Goal: Information Seeking & Learning: Check status

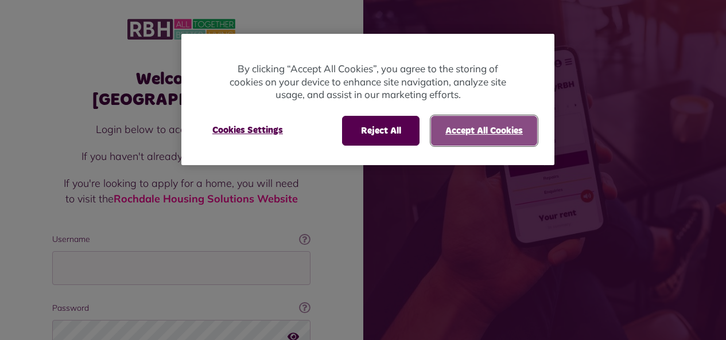
click at [480, 131] on button "Accept All Cookies" at bounding box center [484, 131] width 106 height 30
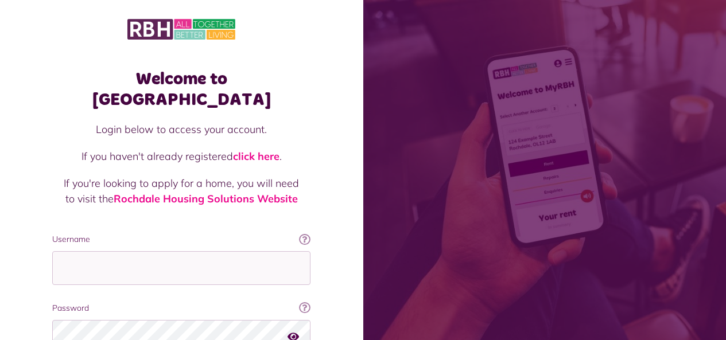
scroll to position [57, 0]
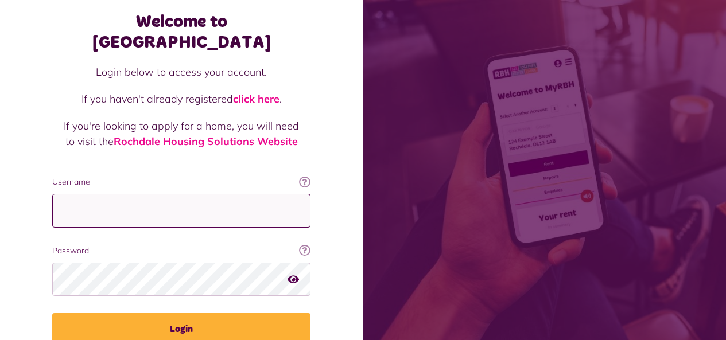
click at [227, 194] on input "Username" at bounding box center [181, 211] width 258 height 34
click at [131, 196] on input "Username" at bounding box center [181, 211] width 258 height 34
type input "**********"
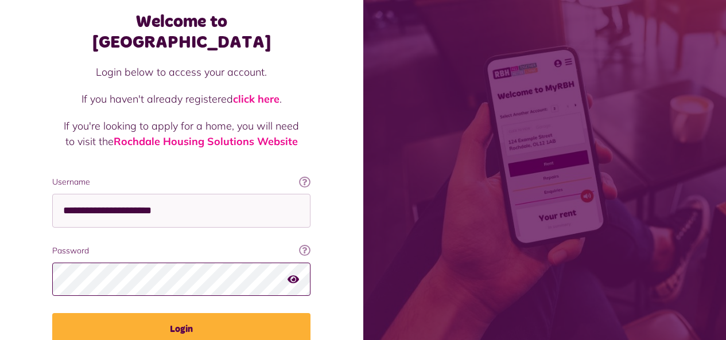
click at [52, 313] on button "Login" at bounding box center [181, 329] width 258 height 32
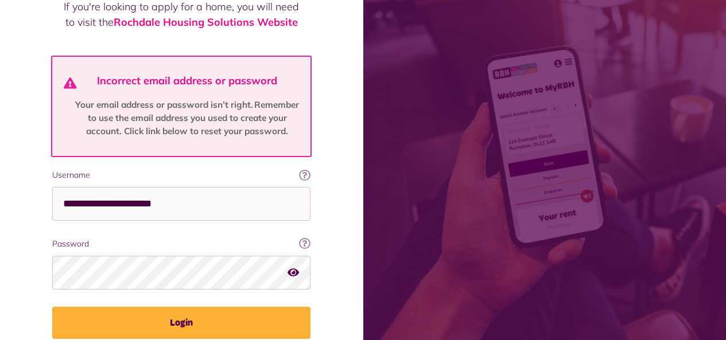
scroll to position [213, 0]
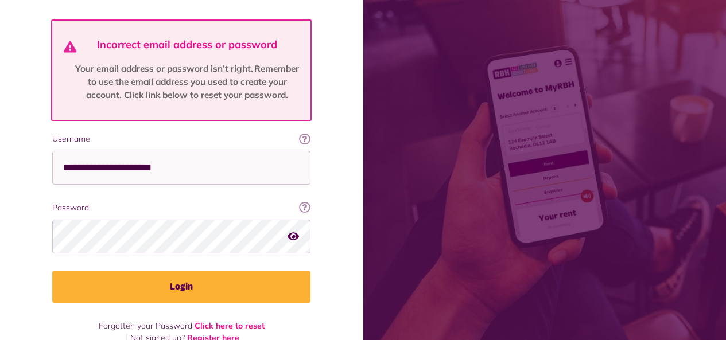
click at [155, 202] on div "Password Your password contains a minimum of eight characters, include one uppe…" at bounding box center [181, 228] width 258 height 52
click at [297, 231] on icon "button" at bounding box center [292, 236] width 11 height 10
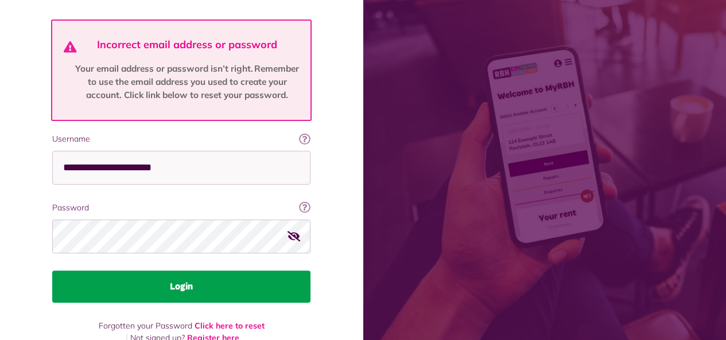
click at [268, 275] on button "Login" at bounding box center [181, 287] width 258 height 32
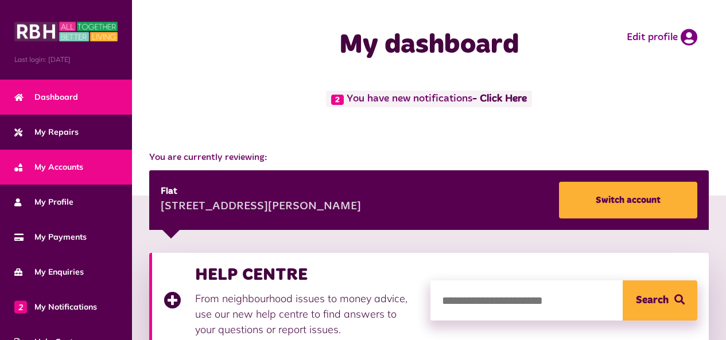
scroll to position [57, 0]
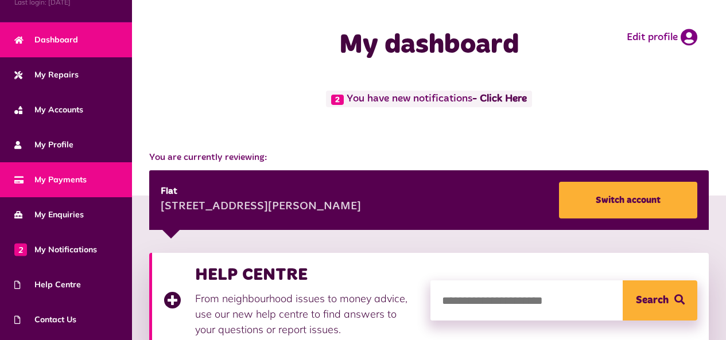
click at [86, 170] on link "My Payments" at bounding box center [66, 179] width 132 height 35
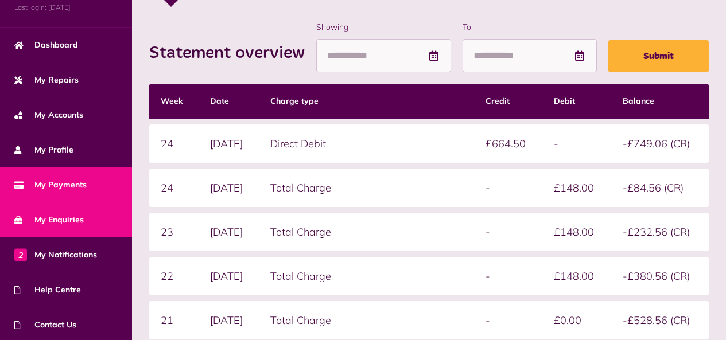
scroll to position [57, 0]
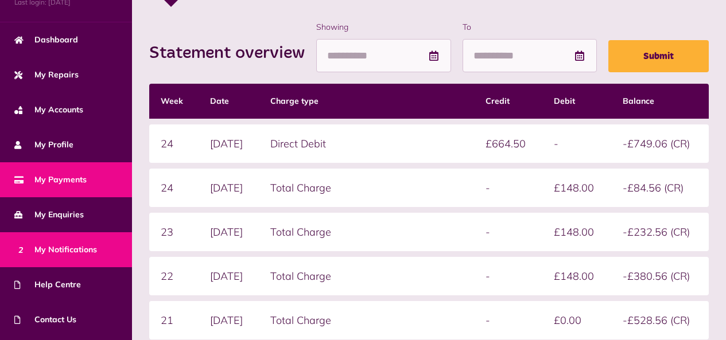
click at [91, 244] on span "2 My Notifications" at bounding box center [55, 250] width 83 height 12
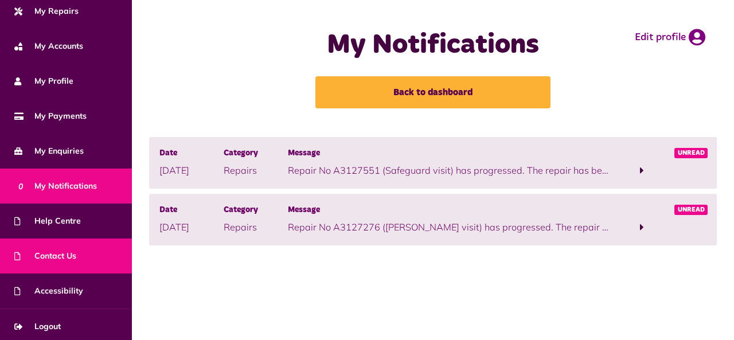
scroll to position [124, 0]
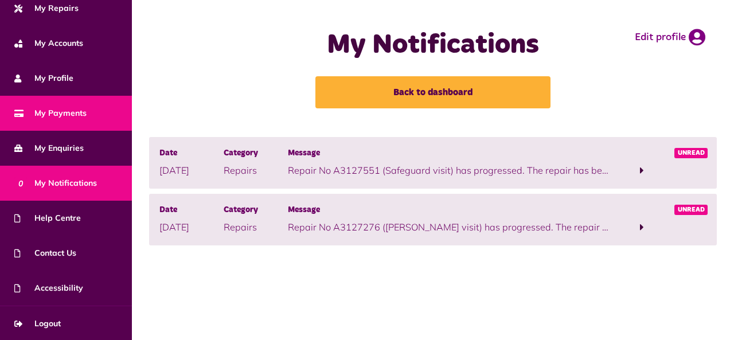
click at [84, 110] on span "My Payments" at bounding box center [50, 113] width 72 height 12
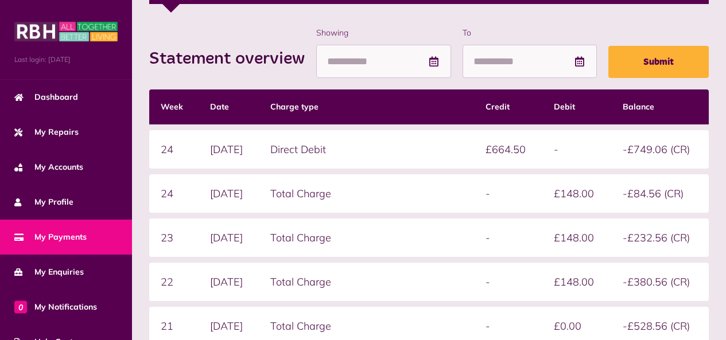
scroll to position [230, 0]
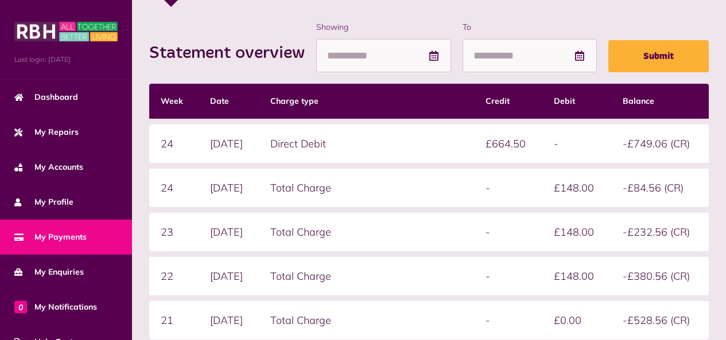
click at [166, 145] on td "24" at bounding box center [173, 144] width 49 height 38
click at [211, 142] on td "15/09/2025" at bounding box center [229, 144] width 60 height 38
click at [296, 141] on td "Direct Debit" at bounding box center [366, 144] width 215 height 38
click at [526, 146] on td "£664.50" at bounding box center [508, 144] width 68 height 38
click at [562, 147] on td "-" at bounding box center [576, 144] width 68 height 38
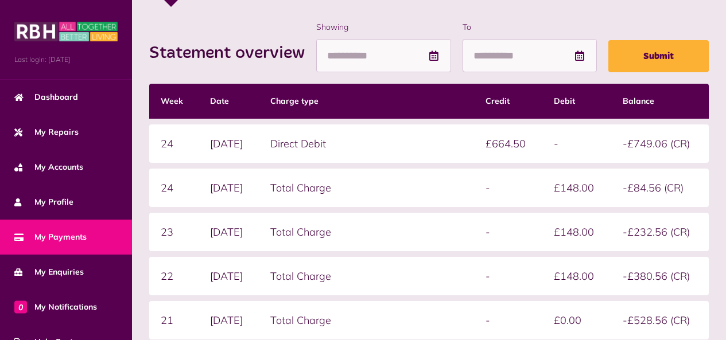
click at [642, 133] on td "-£749.06 (CR)" at bounding box center [660, 144] width 98 height 38
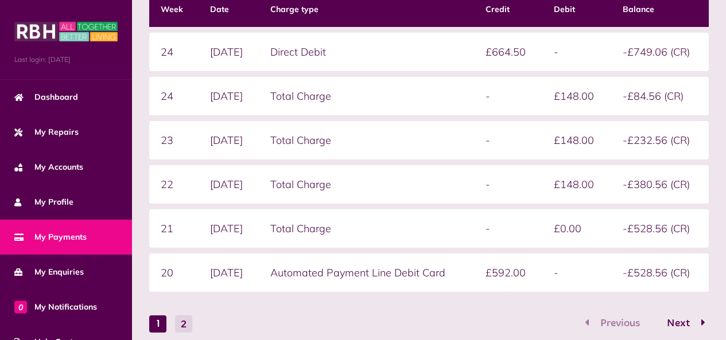
scroll to position [294, 0]
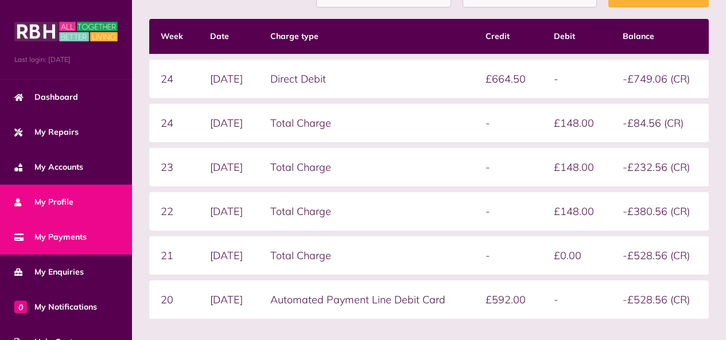
click at [53, 199] on span "My Profile" at bounding box center [43, 202] width 59 height 12
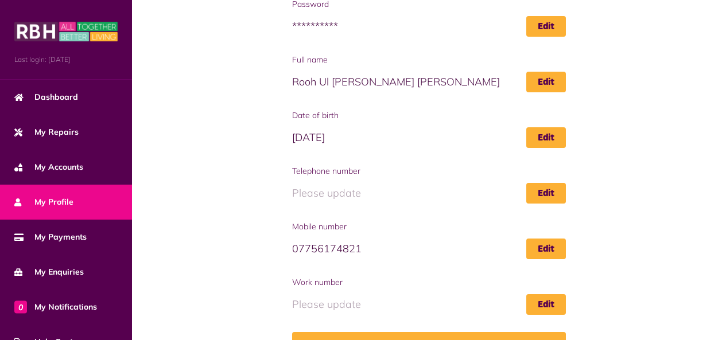
scroll to position [207, 0]
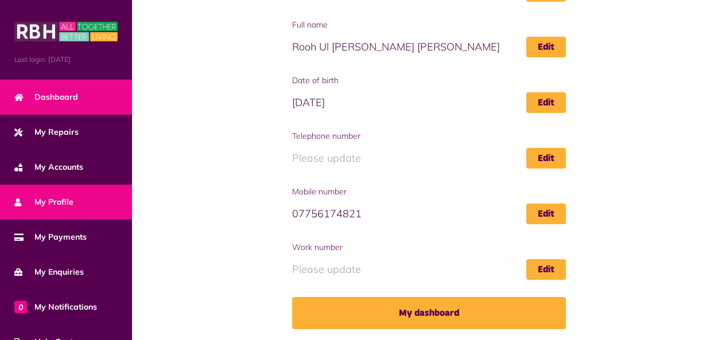
click at [103, 101] on link "Dashboard" at bounding box center [66, 97] width 132 height 35
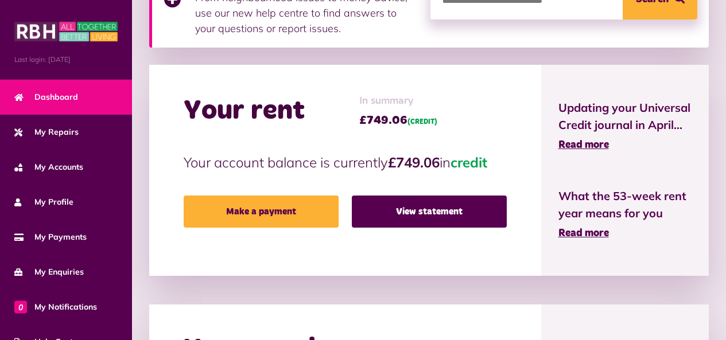
scroll to position [344, 0]
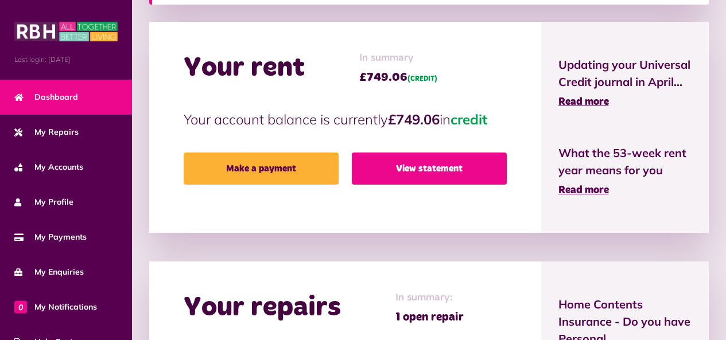
click at [443, 157] on link "View statement" at bounding box center [429, 169] width 155 height 32
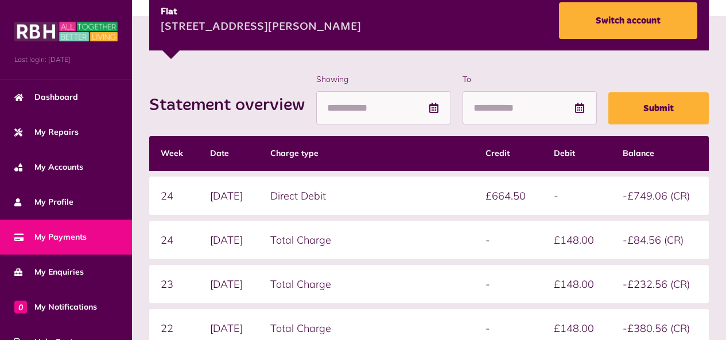
scroll to position [172, 0]
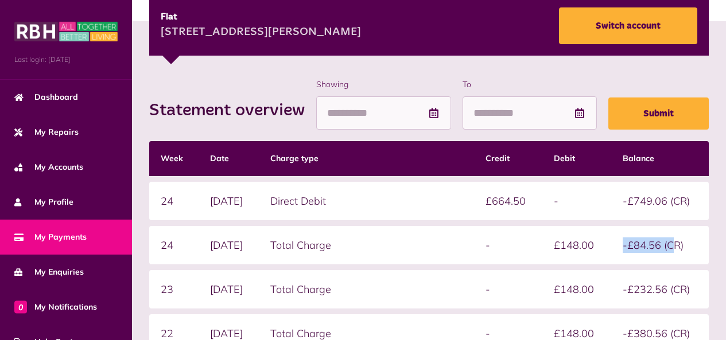
drag, startPoint x: 620, startPoint y: 247, endPoint x: 676, endPoint y: 247, distance: 55.7
click at [676, 247] on td "-£84.56 (CR)" at bounding box center [660, 245] width 98 height 38
click at [667, 268] on table "Week Date Charge type Credit Debit Balance 24 15/09/2025 Direct Debit £664.50 -…" at bounding box center [428, 291] width 559 height 312
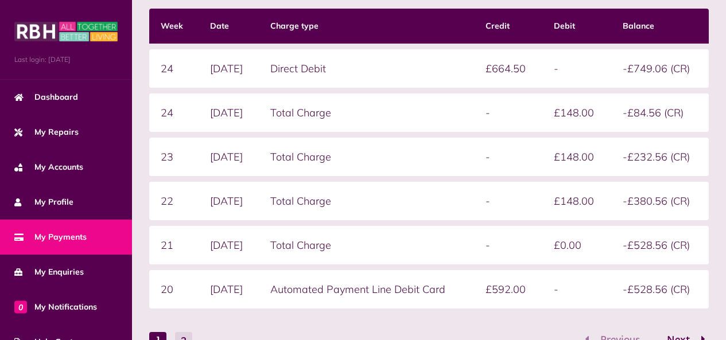
scroll to position [409, 0]
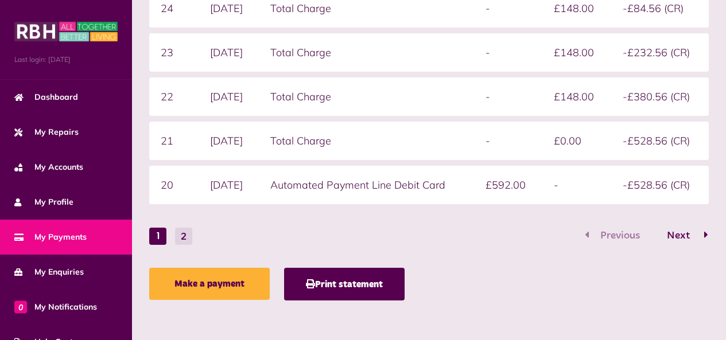
click at [695, 239] on span "Next" at bounding box center [678, 236] width 40 height 10
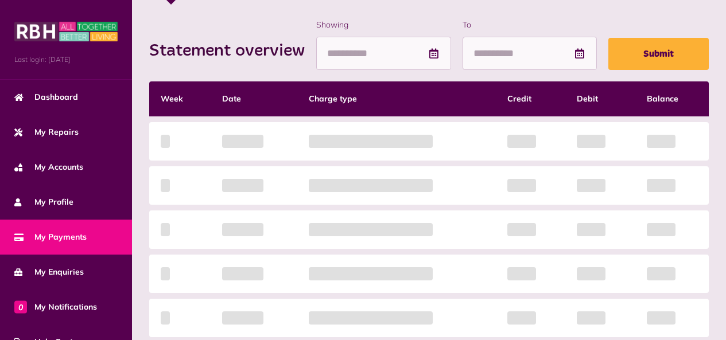
scroll to position [188, 0]
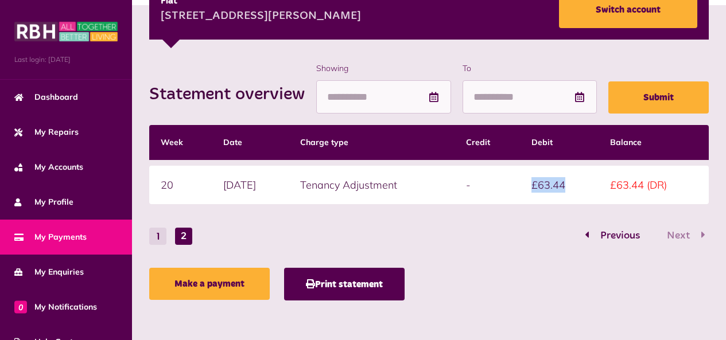
drag, startPoint x: 532, startPoint y: 191, endPoint x: 582, endPoint y: 185, distance: 50.2
click at [582, 185] on td "£63.44" at bounding box center [559, 185] width 79 height 38
click at [612, 197] on td "£63.44 (DR)" at bounding box center [653, 185] width 110 height 38
drag, startPoint x: 612, startPoint y: 188, endPoint x: 675, endPoint y: 192, distance: 63.8
click at [675, 192] on td "£63.44 (DR)" at bounding box center [653, 185] width 110 height 38
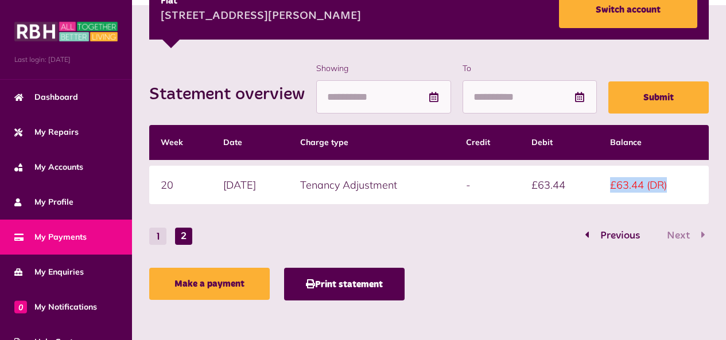
click at [650, 197] on td "£63.44 (DR)" at bounding box center [653, 185] width 110 height 38
click at [621, 227] on form "Statement overview Showing To Submit Week Date Charge type Credit Debit Balance…" at bounding box center [428, 154] width 559 height 182
click at [621, 232] on span "Previous" at bounding box center [620, 236] width 57 height 10
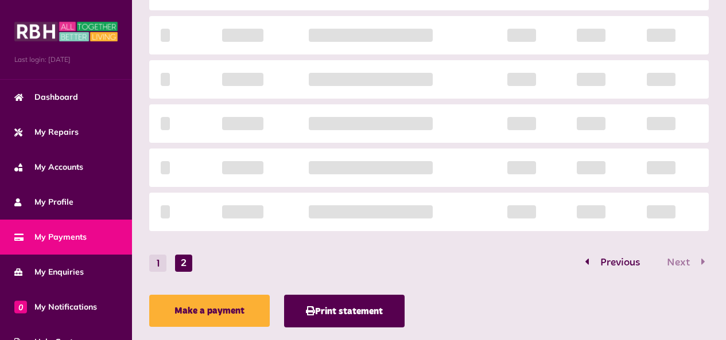
scroll to position [409, 0]
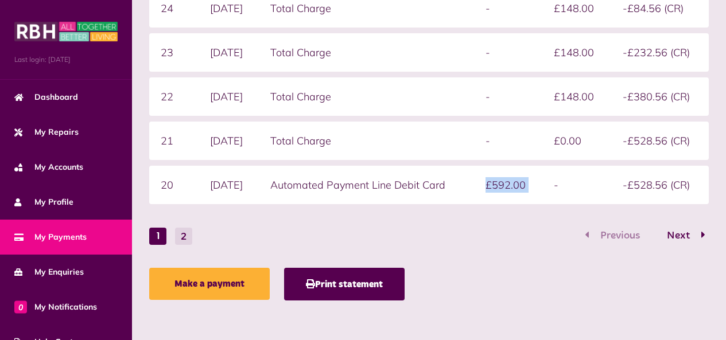
drag, startPoint x: 496, startPoint y: 183, endPoint x: 554, endPoint y: 184, distance: 58.0
click at [554, 184] on tr "20 22/08/2025 Automated Payment Line Debit Card £592.00 - -£528.56 (CR)" at bounding box center [428, 185] width 559 height 38
click at [635, 193] on td "-£528.56 (CR)" at bounding box center [660, 185] width 98 height 38
drag, startPoint x: 627, startPoint y: 190, endPoint x: 706, endPoint y: 182, distance: 79.0
click at [706, 182] on td "-£528.56 (CR)" at bounding box center [660, 185] width 98 height 38
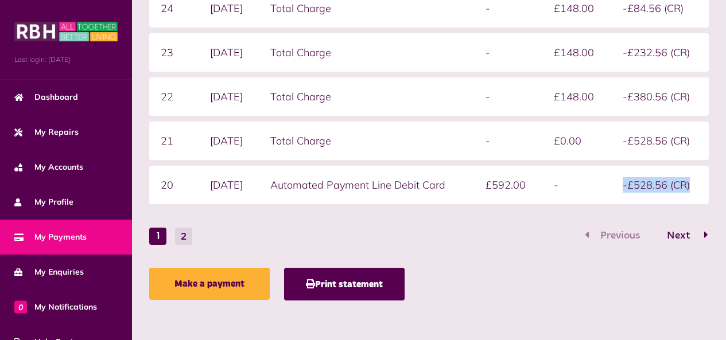
click at [667, 228] on button "Next" at bounding box center [682, 236] width 54 height 17
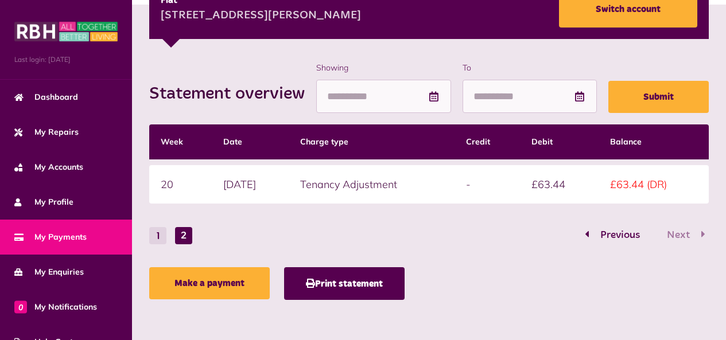
scroll to position [188, 0]
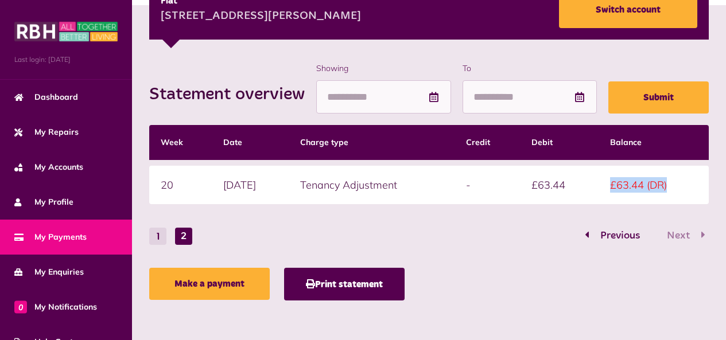
drag, startPoint x: 607, startPoint y: 186, endPoint x: 680, endPoint y: 183, distance: 73.5
click at [680, 183] on td "£63.44 (DR)" at bounding box center [653, 185] width 110 height 38
click at [621, 231] on span "Previous" at bounding box center [620, 236] width 57 height 10
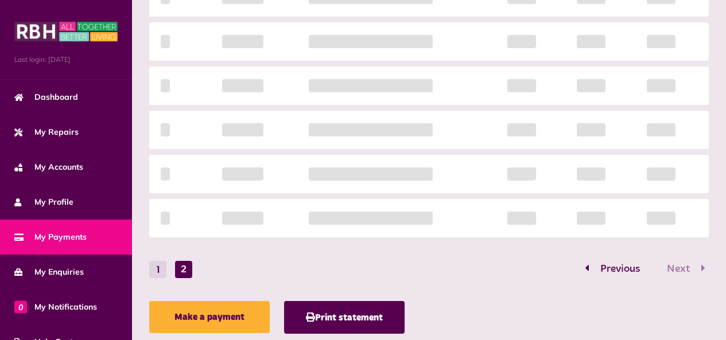
scroll to position [409, 0]
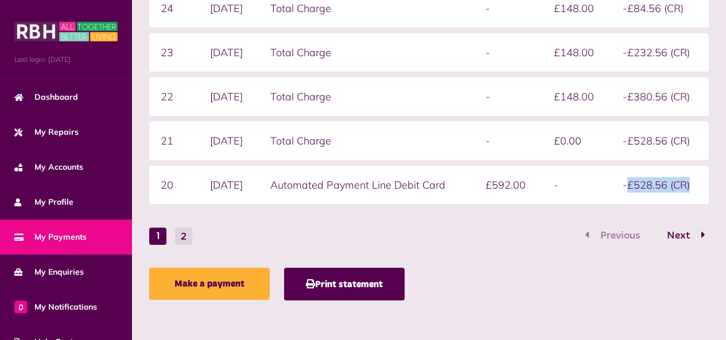
drag, startPoint x: 630, startPoint y: 184, endPoint x: 706, endPoint y: 184, distance: 75.7
click at [706, 184] on td "-£528.56 (CR)" at bounding box center [660, 185] width 98 height 38
click at [596, 186] on td "-" at bounding box center [576, 185] width 68 height 38
drag, startPoint x: 491, startPoint y: 186, endPoint x: 519, endPoint y: 180, distance: 29.5
click at [519, 180] on td "£592.00" at bounding box center [508, 185] width 68 height 38
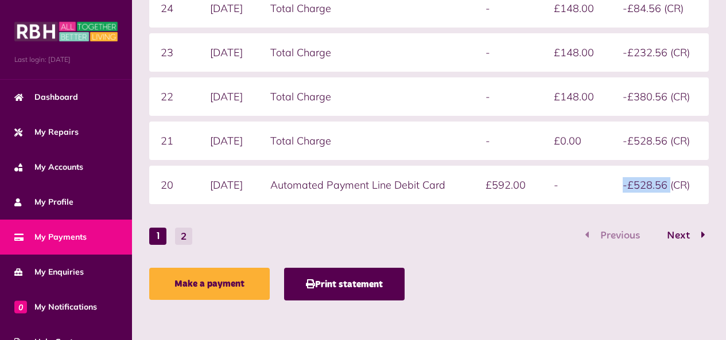
drag, startPoint x: 627, startPoint y: 182, endPoint x: 671, endPoint y: 179, distance: 43.7
click at [671, 179] on td "-£528.56 (CR)" at bounding box center [660, 185] width 98 height 38
click at [657, 187] on td "-£528.56 (CR)" at bounding box center [660, 185] width 98 height 38
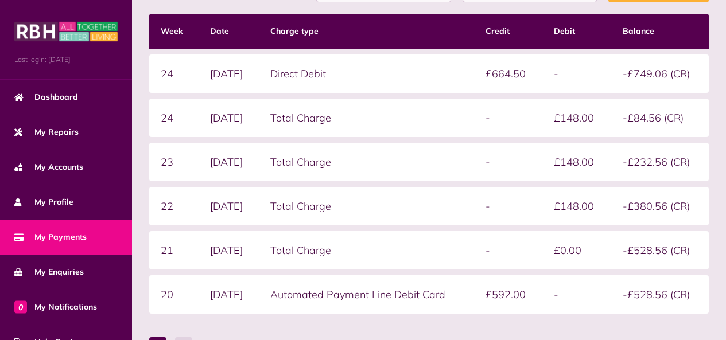
scroll to position [294, 0]
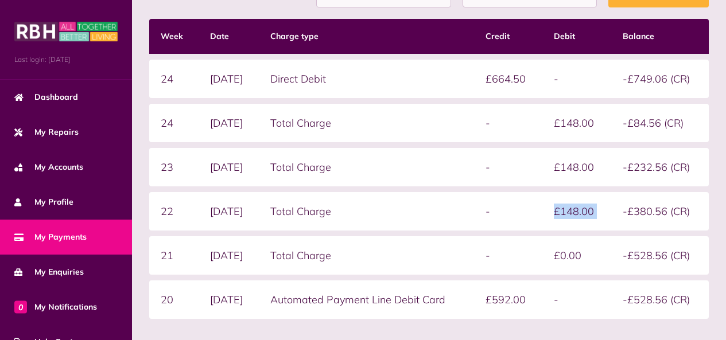
drag, startPoint x: 552, startPoint y: 213, endPoint x: 621, endPoint y: 211, distance: 69.5
click at [621, 211] on tr "22 01/09/2025 Total Charge - £148.00 -£380.56 (CR)" at bounding box center [428, 211] width 559 height 38
click at [621, 211] on td "-£380.56 (CR)" at bounding box center [660, 211] width 98 height 38
drag, startPoint x: 600, startPoint y: 168, endPoint x: 530, endPoint y: 168, distance: 70.0
click at [530, 168] on tr "23 08/09/2025 Total Charge - £148.00 -£232.56 (CR)" at bounding box center [428, 167] width 559 height 38
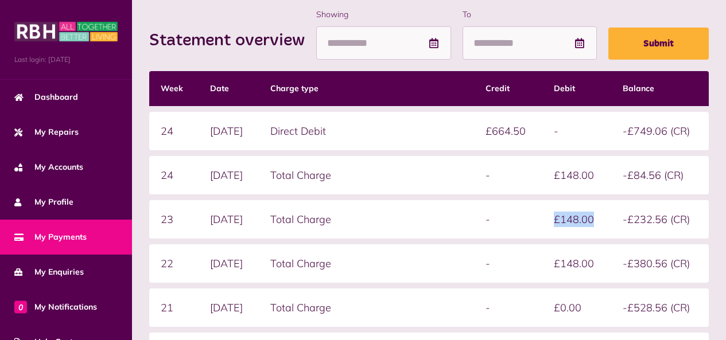
scroll to position [237, 0]
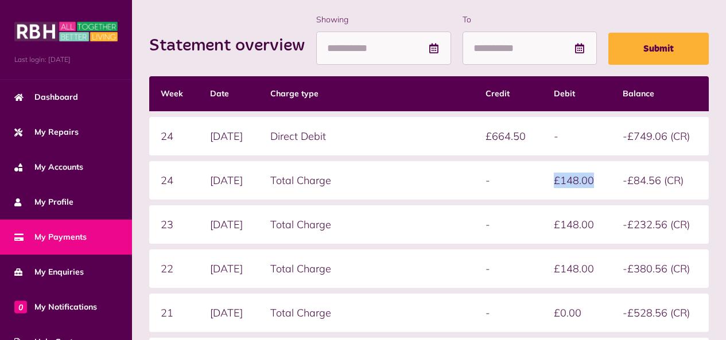
drag, startPoint x: 604, startPoint y: 177, endPoint x: 545, endPoint y: 176, distance: 59.1
click at [545, 176] on tr "24 15/09/2025 Total Charge - £148.00 -£84.56 (CR)" at bounding box center [428, 180] width 559 height 38
click at [567, 192] on td "£148.00" at bounding box center [576, 180] width 68 height 38
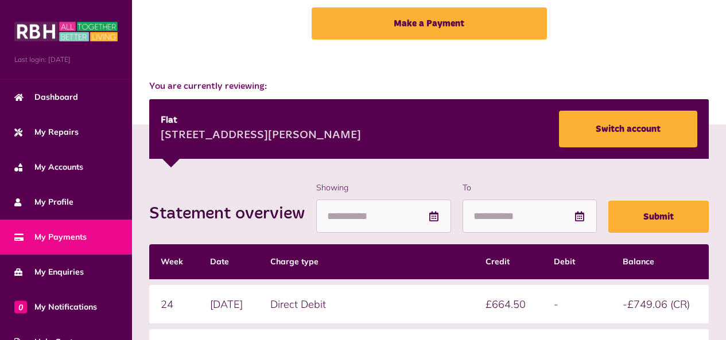
scroll to position [65, 0]
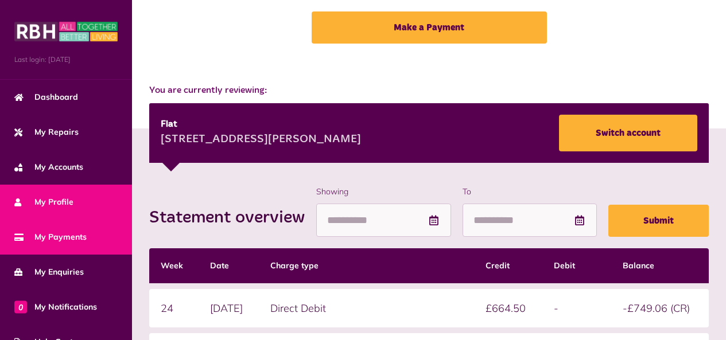
click at [71, 204] on span "My Profile" at bounding box center [43, 202] width 59 height 12
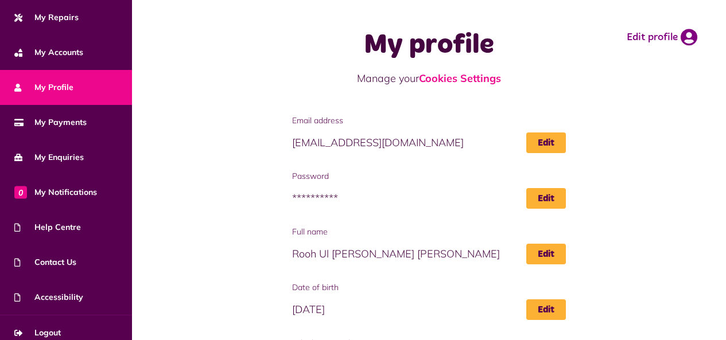
scroll to position [124, 0]
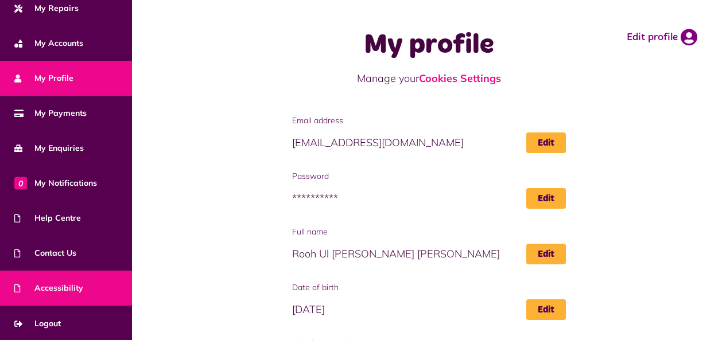
click at [88, 284] on link "Accessibility" at bounding box center [66, 288] width 132 height 35
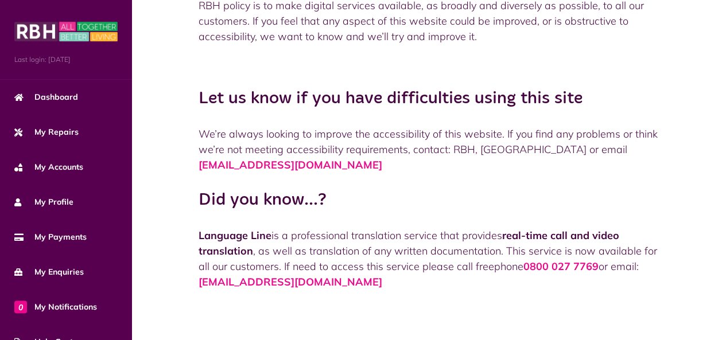
scroll to position [230, 0]
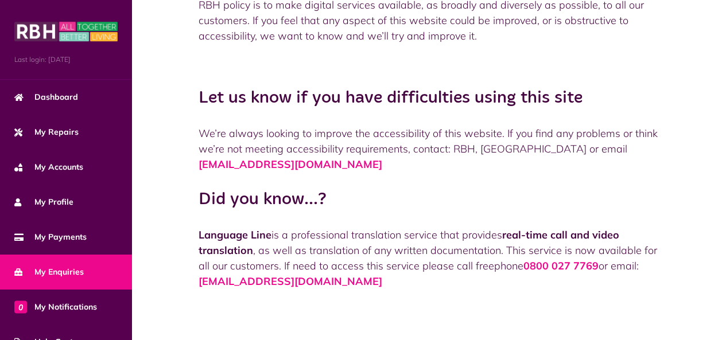
click at [71, 264] on link "My Enquiries" at bounding box center [66, 272] width 132 height 35
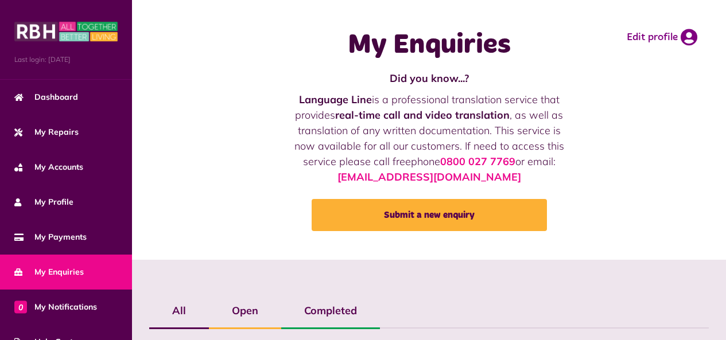
click at [71, 240] on span "My Payments" at bounding box center [50, 237] width 72 height 12
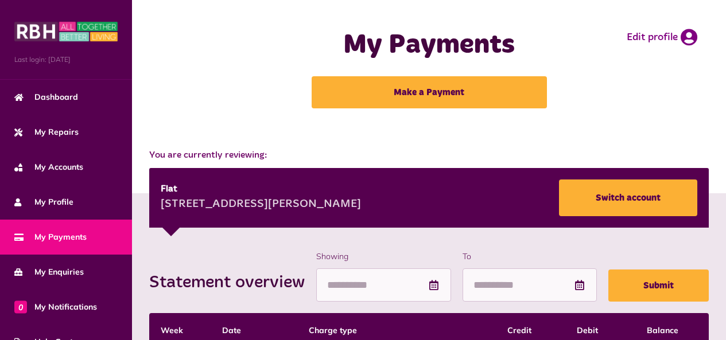
scroll to position [230, 0]
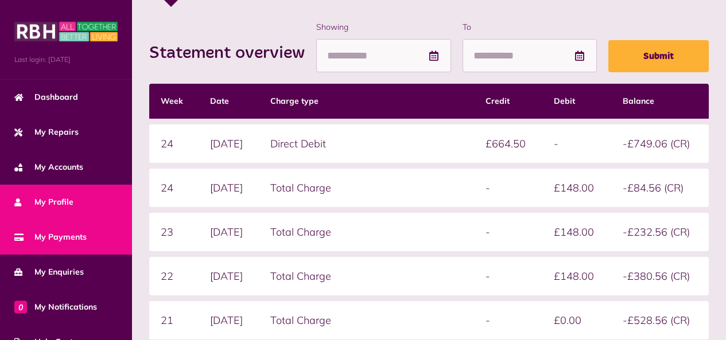
click at [101, 211] on link "My Profile" at bounding box center [66, 202] width 132 height 35
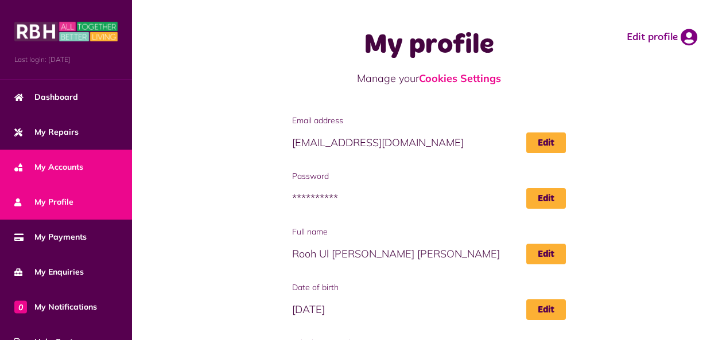
click at [98, 176] on link "My Accounts" at bounding box center [66, 167] width 132 height 35
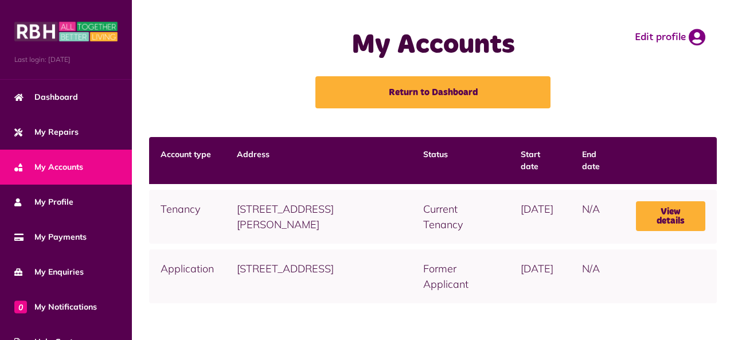
click at [35, 76] on div "Last login: [DATE]" at bounding box center [66, 40] width 132 height 80
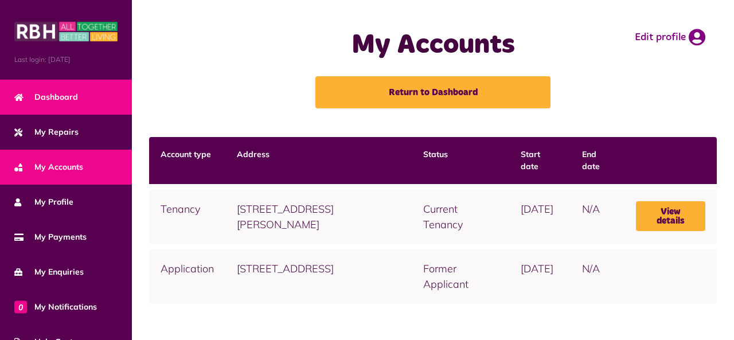
click at [59, 88] on link "Dashboard" at bounding box center [66, 97] width 132 height 35
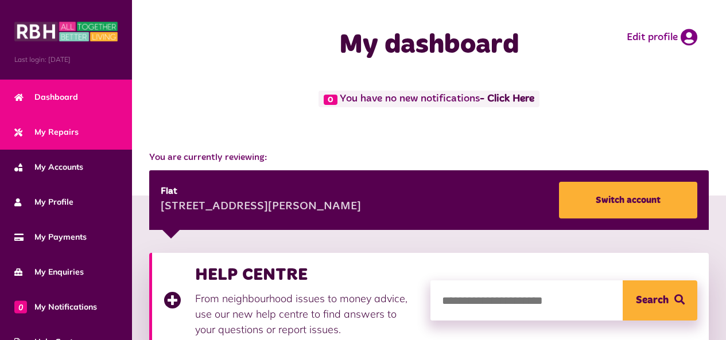
click at [48, 127] on span "My Repairs" at bounding box center [46, 132] width 64 height 12
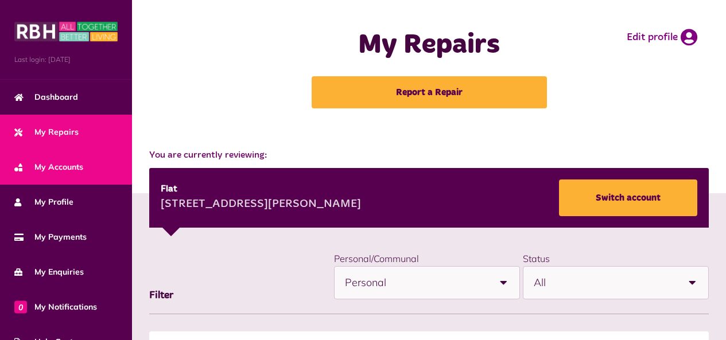
click at [73, 161] on span "My Accounts" at bounding box center [48, 167] width 69 height 12
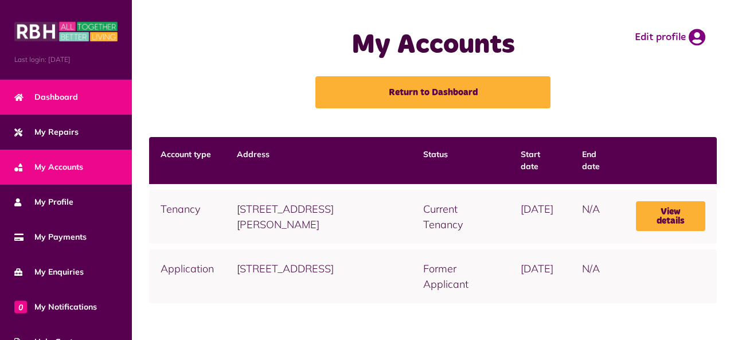
click at [59, 91] on span "Dashboard" at bounding box center [46, 97] width 64 height 12
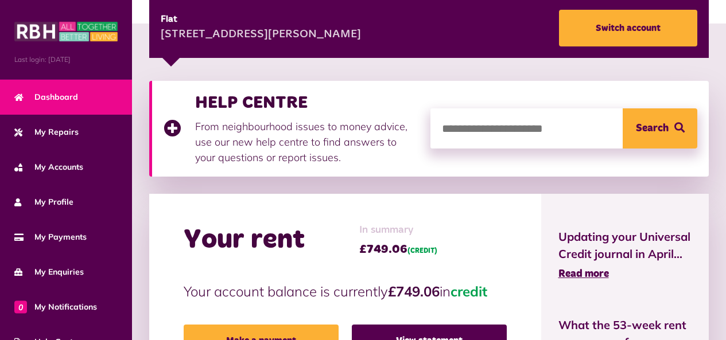
scroll to position [287, 0]
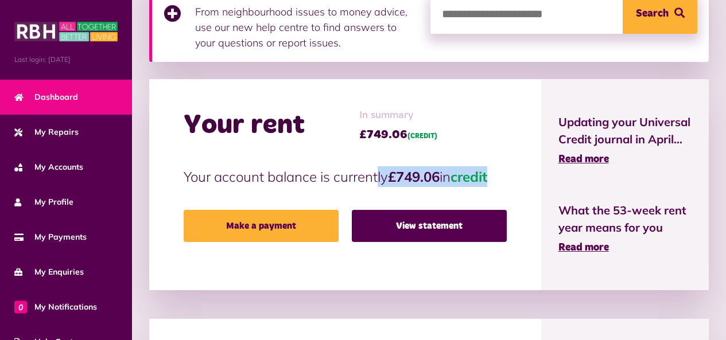
drag, startPoint x: 367, startPoint y: 160, endPoint x: 522, endPoint y: 176, distance: 155.8
click at [518, 176] on div "Your rent In summary £749.06 (CREDIT) Your account balance is currently £749.06…" at bounding box center [345, 184] width 392 height 211
click at [532, 176] on div "Your rent In summary £749.06 (CREDIT) Your account balance is currently £749.06…" at bounding box center [345, 184] width 392 height 211
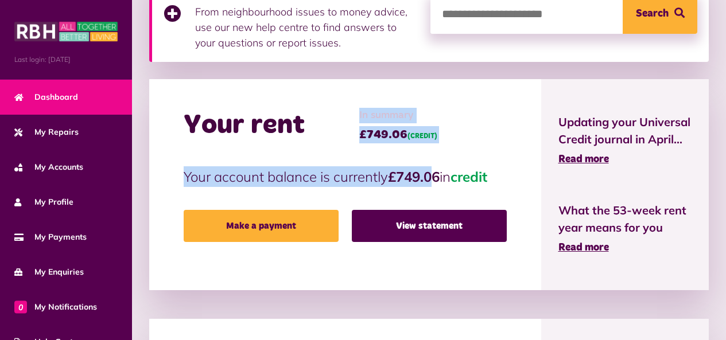
drag, startPoint x: 361, startPoint y: 130, endPoint x: 437, endPoint y: 143, distance: 76.4
click at [437, 143] on div "Your rent In summary £749.06 (CREDIT) Your account balance is currently £749.06…" at bounding box center [345, 184] width 392 height 211
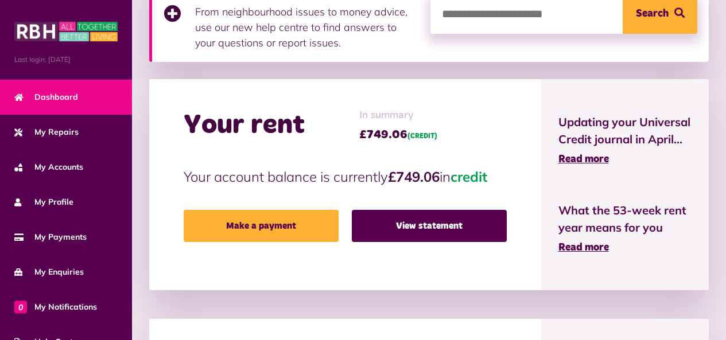
click at [453, 143] on div "Your rent In summary £749.06 (CREDIT) Your account balance is currently £749.06…" at bounding box center [345, 184] width 392 height 211
drag, startPoint x: 370, startPoint y: 141, endPoint x: 416, endPoint y: 141, distance: 46.5
click at [416, 141] on div "Your rent In summary £749.06 (CREDIT)" at bounding box center [345, 126] width 323 height 36
click at [430, 141] on span "£749.06 (CREDIT)" at bounding box center [398, 134] width 78 height 17
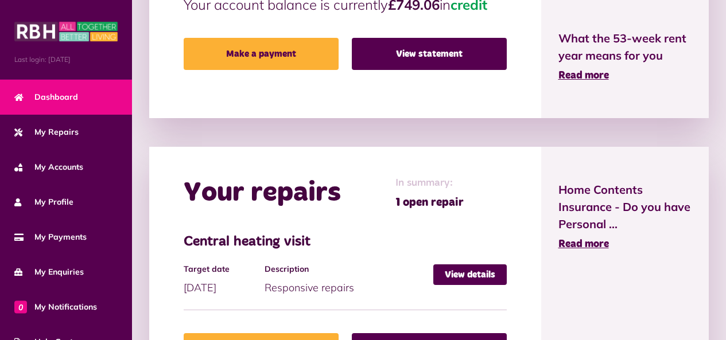
scroll to position [344, 0]
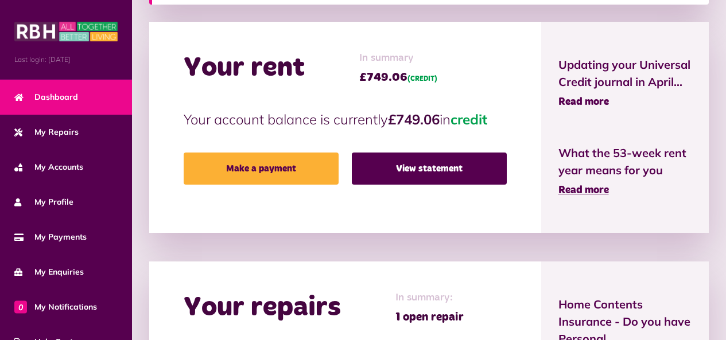
click at [578, 102] on span "Read more" at bounding box center [583, 102] width 50 height 10
click at [586, 185] on span "Read more" at bounding box center [583, 190] width 50 height 10
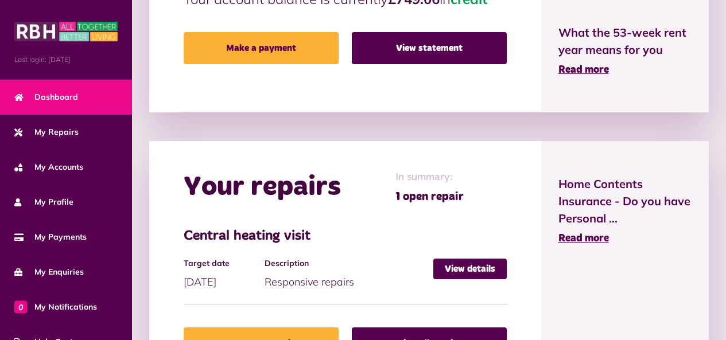
scroll to position [516, 0]
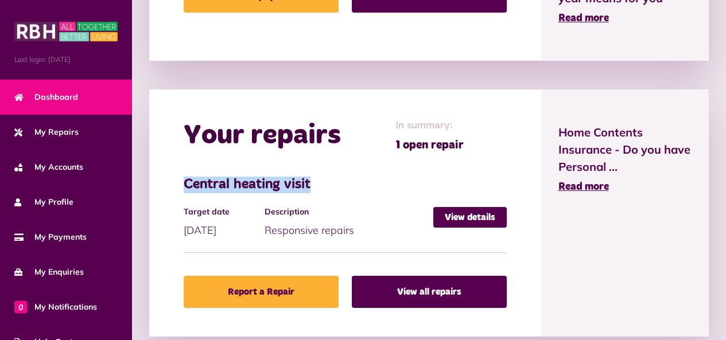
drag, startPoint x: 185, startPoint y: 183, endPoint x: 317, endPoint y: 182, distance: 132.0
click at [317, 182] on h3 "Central heating visit" at bounding box center [345, 185] width 323 height 17
click at [399, 196] on li "Central heating visit Target date 18/09/2025 Description Responsive repairs Vie…" at bounding box center [345, 215] width 323 height 77
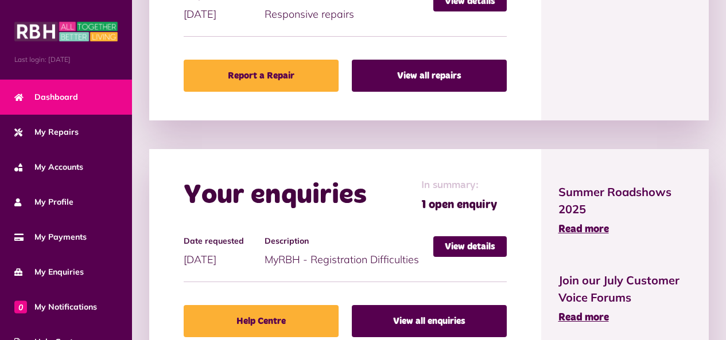
scroll to position [790, 0]
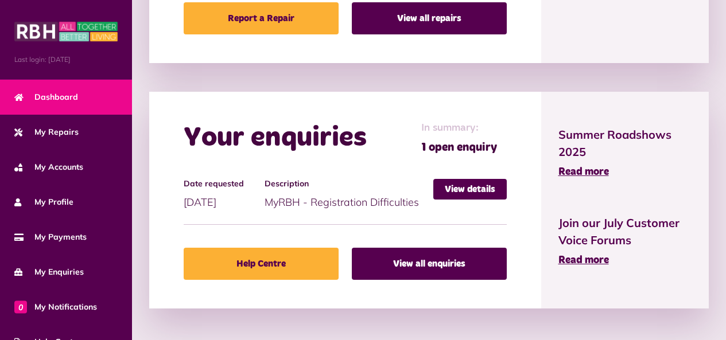
drag, startPoint x: 310, startPoint y: 201, endPoint x: 419, endPoint y: 207, distance: 109.2
click at [419, 207] on li "Date requested 23/08/2025 Description MyRBH - Registration Difficulties View de…" at bounding box center [345, 202] width 323 height 46
click at [437, 208] on li "Date requested 23/08/2025 Description MyRBH - Registration Difficulties View de…" at bounding box center [345, 202] width 323 height 46
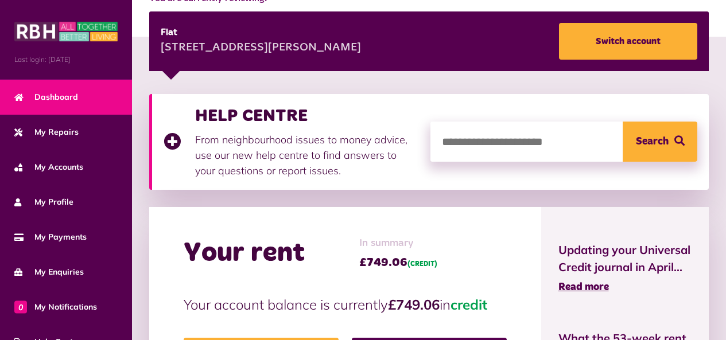
scroll to position [216, 0]
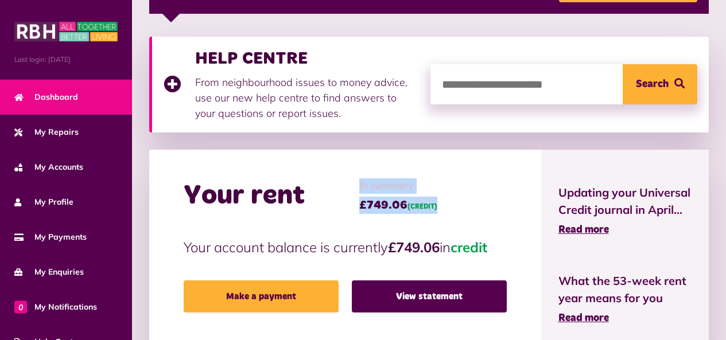
drag, startPoint x: 347, startPoint y: 198, endPoint x: 445, endPoint y: 209, distance: 98.8
click at [445, 209] on div "Your rent In summary £749.06 (CREDIT)" at bounding box center [345, 196] width 323 height 36
click at [504, 205] on div "Your rent In summary £749.06 (CREDIT)" at bounding box center [345, 196] width 323 height 36
click at [445, 164] on div "Your rent In summary £749.06 (CREDIT) Your account balance is currently £749.06…" at bounding box center [345, 255] width 392 height 211
drag, startPoint x: 359, startPoint y: 204, endPoint x: 386, endPoint y: 203, distance: 27.0
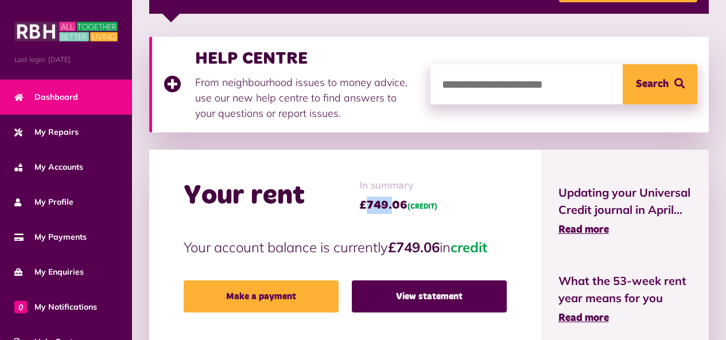
click at [386, 203] on span "£749.06 (CREDIT)" at bounding box center [398, 205] width 78 height 17
click at [502, 199] on div "Your rent In summary £749.06 (CREDIT)" at bounding box center [345, 196] width 323 height 36
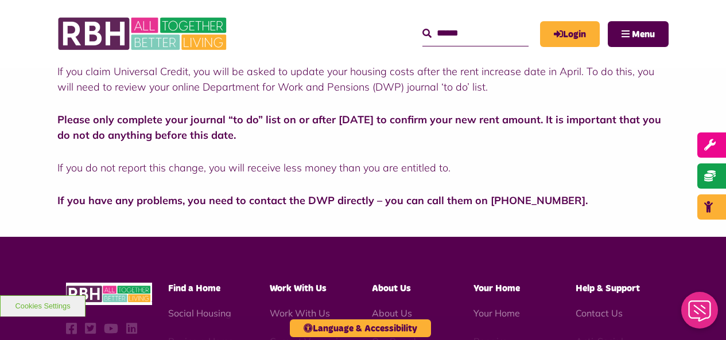
scroll to position [344, 0]
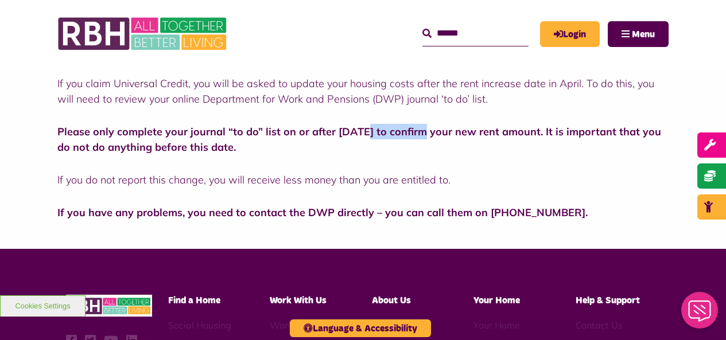
drag, startPoint x: 393, startPoint y: 129, endPoint x: 423, endPoint y: 135, distance: 30.9
click at [423, 135] on strong "Please only complete your journal “to do” list on or after Monday 7th April to …" at bounding box center [359, 139] width 604 height 29
click at [486, 151] on p "Please only complete your journal “to do” list on or after Monday 7th April to …" at bounding box center [362, 139] width 611 height 31
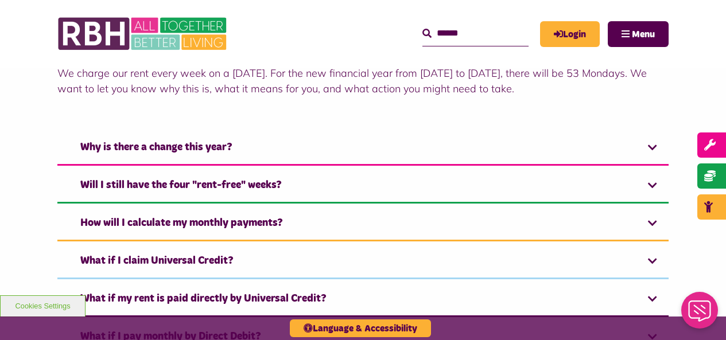
scroll to position [402, 0]
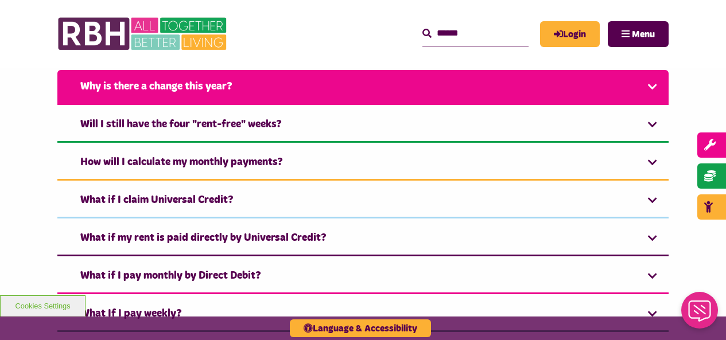
click at [235, 96] on link "Why is there a change this year?" at bounding box center [362, 87] width 611 height 35
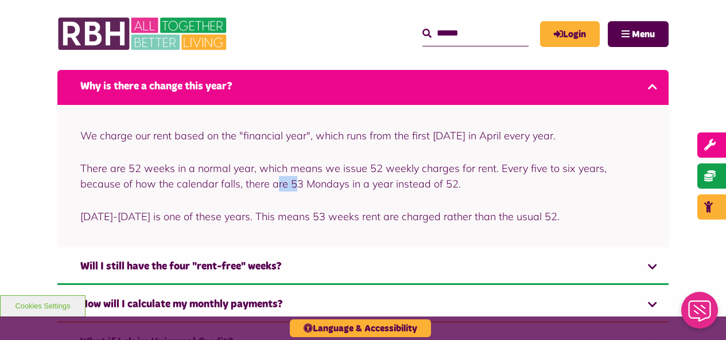
drag, startPoint x: 235, startPoint y: 187, endPoint x: 251, endPoint y: 186, distance: 16.7
click at [251, 186] on p "There are 52 weeks in a normal year, which means we issue 52 weekly charges for…" at bounding box center [362, 176] width 565 height 31
drag, startPoint x: 120, startPoint y: 170, endPoint x: 164, endPoint y: 160, distance: 45.2
click at [164, 160] on div "We charge our rent based on the "financial year", which runs from the first Mon…" at bounding box center [362, 176] width 611 height 142
click at [322, 186] on p "There are 52 weeks in a normal year, which means we issue 52 weekly charges for…" at bounding box center [362, 176] width 565 height 31
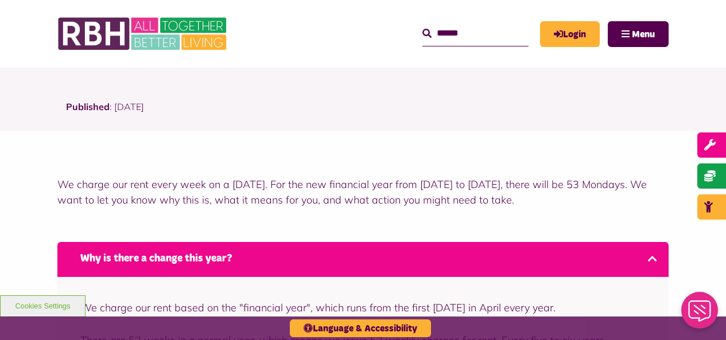
scroll to position [230, 0]
